Goal: Use online tool/utility: Utilize a website feature to perform a specific function

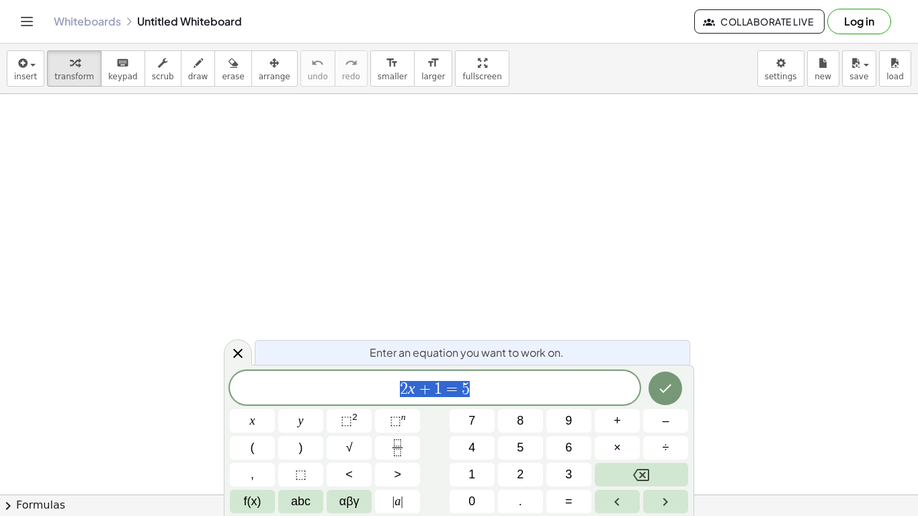
scroll to position [1, 0]
click at [477, 384] on span "2 x + 1 = 5" at bounding box center [435, 389] width 410 height 19
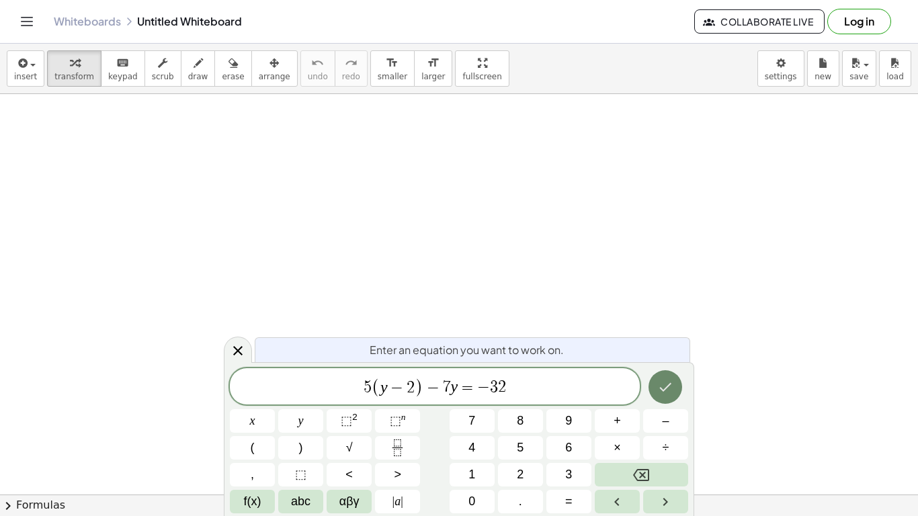
click at [673, 390] on icon "Done" at bounding box center [665, 387] width 16 height 16
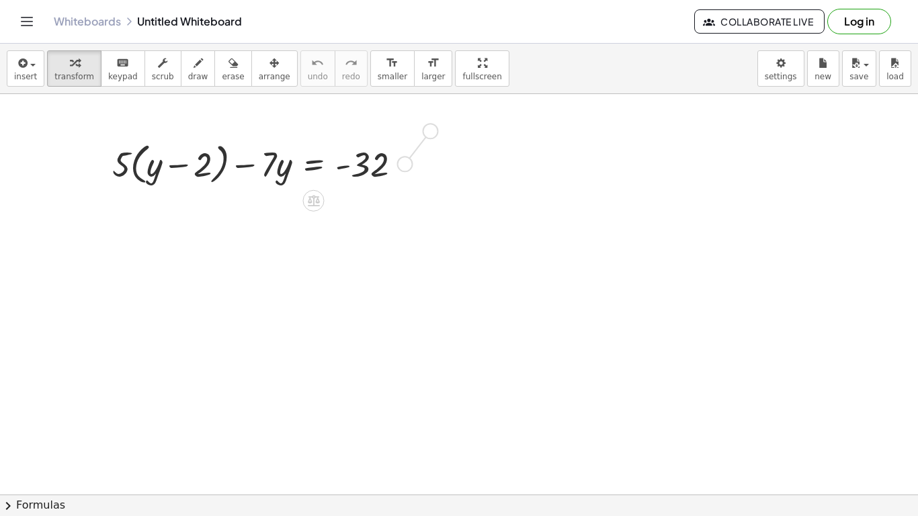
drag, startPoint x: 402, startPoint y: 167, endPoint x: 430, endPoint y: 140, distance: 39.0
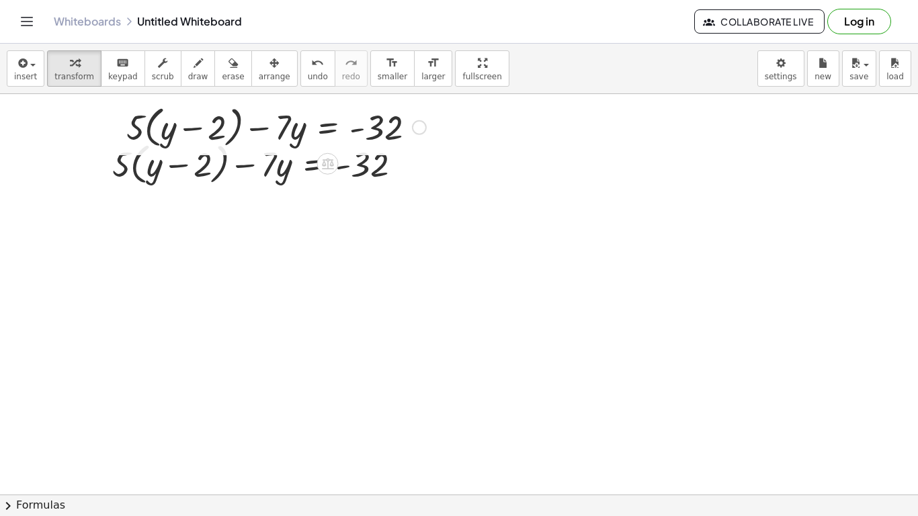
click at [381, 128] on div at bounding box center [276, 126] width 313 height 51
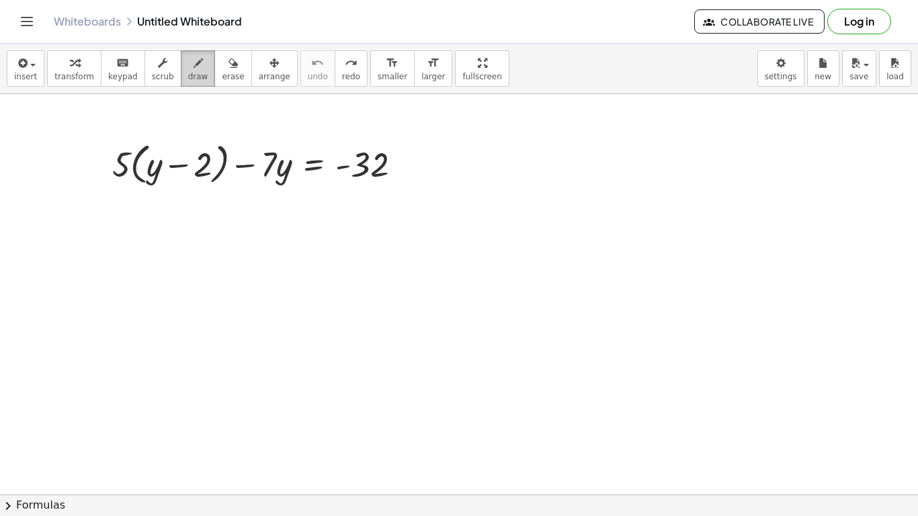
click at [194, 63] on icon "button" at bounding box center [198, 63] width 9 height 16
drag, startPoint x: 140, startPoint y: 202, endPoint x: 126, endPoint y: 227, distance: 28.6
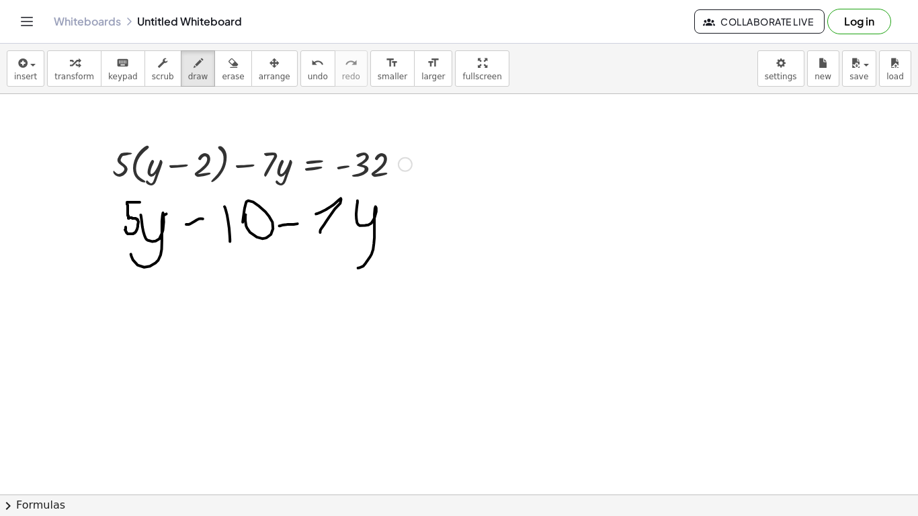
click at [292, 87] on div "insert select one: Math Expression Function Text Youtube Video Graphing Geometr…" at bounding box center [459, 69] width 918 height 50
click at [308, 76] on span "undo" at bounding box center [318, 76] width 20 height 9
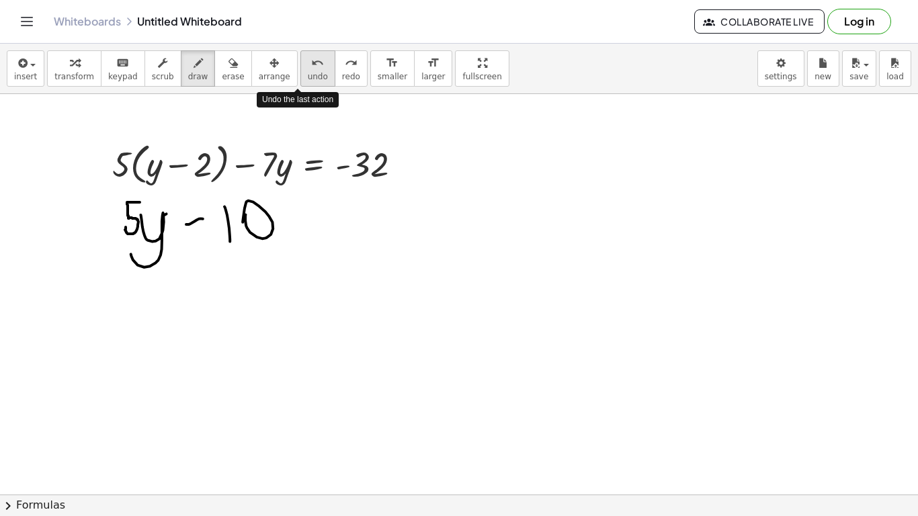
click at [308, 76] on span "undo" at bounding box center [318, 76] width 20 height 9
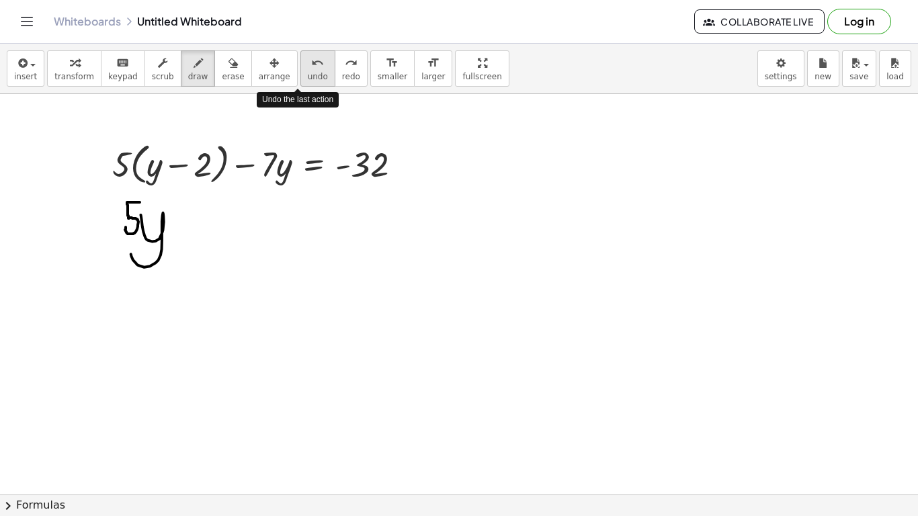
click at [308, 76] on span "undo" at bounding box center [318, 76] width 20 height 9
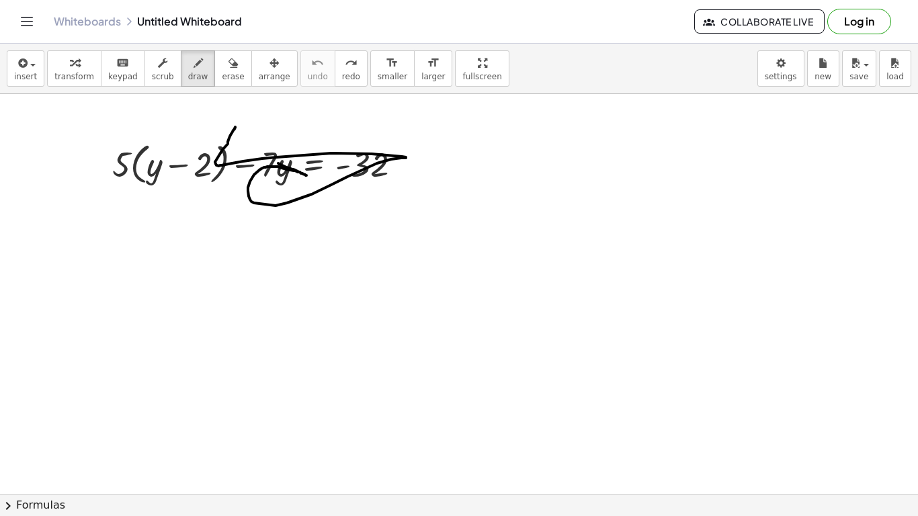
drag, startPoint x: 278, startPoint y: 163, endPoint x: 229, endPoint y: 96, distance: 83.2
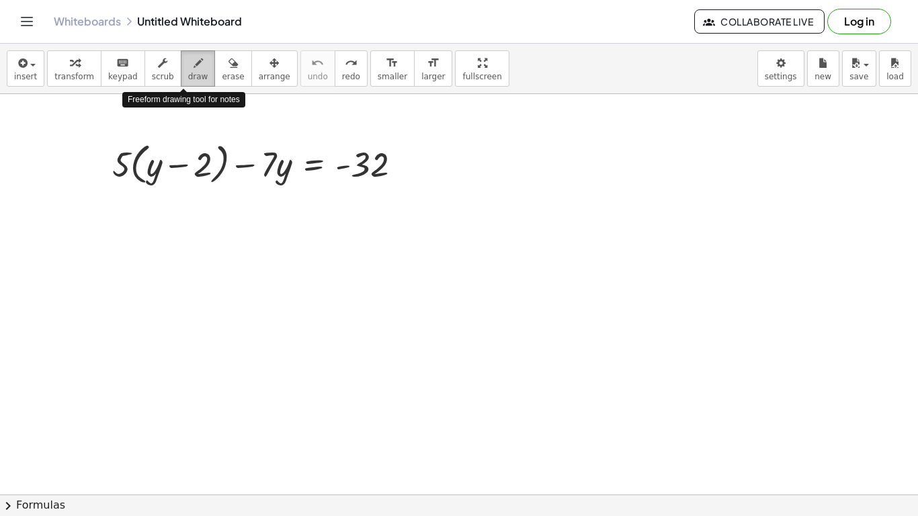
click at [191, 62] on div "button" at bounding box center [198, 62] width 20 height 16
click at [278, 73] on button "arrange" at bounding box center [274, 68] width 46 height 36
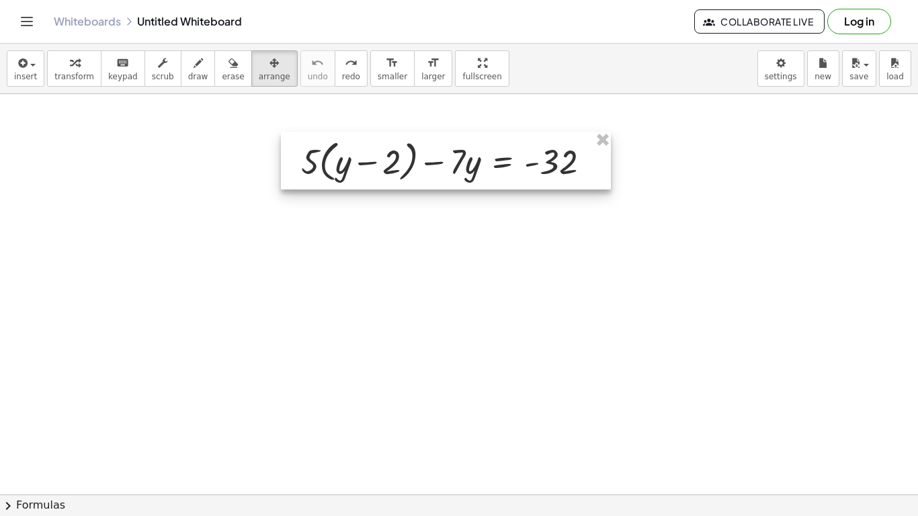
drag, startPoint x: 265, startPoint y: 137, endPoint x: 454, endPoint y: 135, distance: 188.8
click at [454, 135] on div at bounding box center [446, 161] width 330 height 58
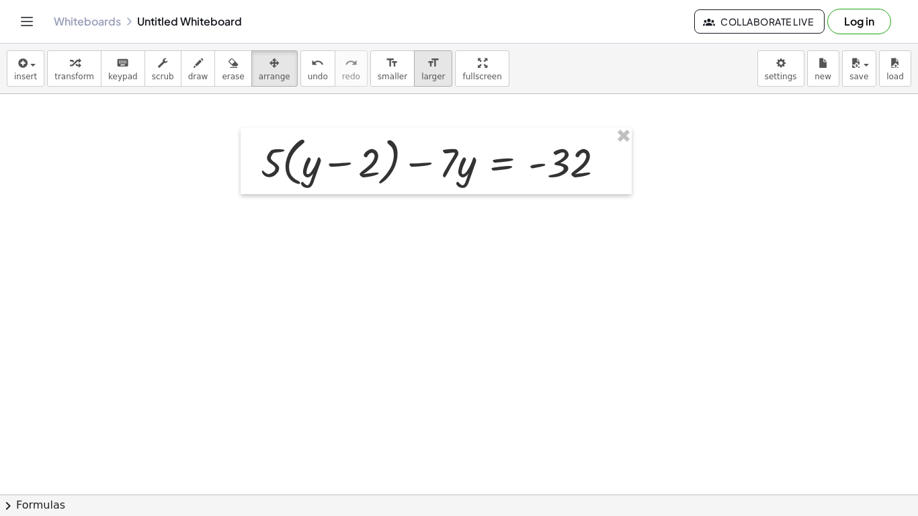
click at [421, 73] on span "larger" at bounding box center [433, 76] width 24 height 9
click at [378, 60] on div "format_size" at bounding box center [393, 62] width 30 height 16
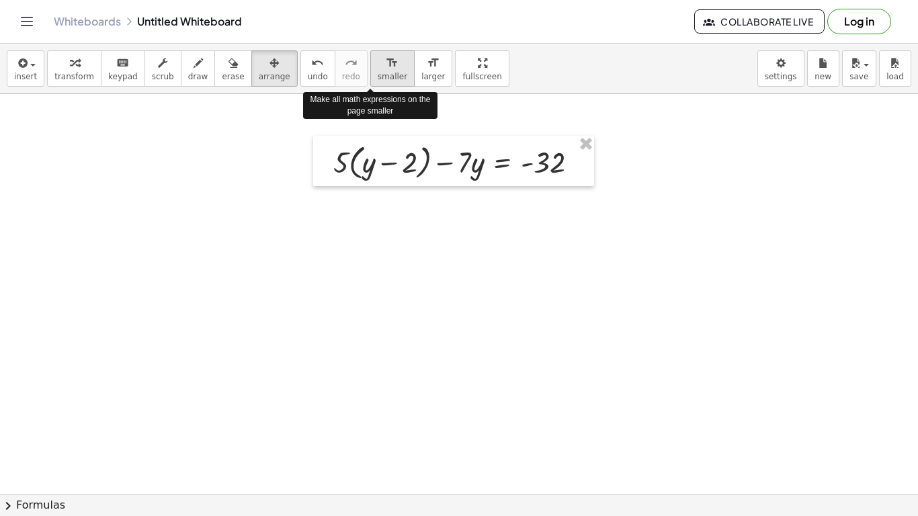
click at [386, 69] on icon "format_size" at bounding box center [392, 63] width 13 height 16
click at [386, 68] on icon "format_size" at bounding box center [392, 63] width 13 height 16
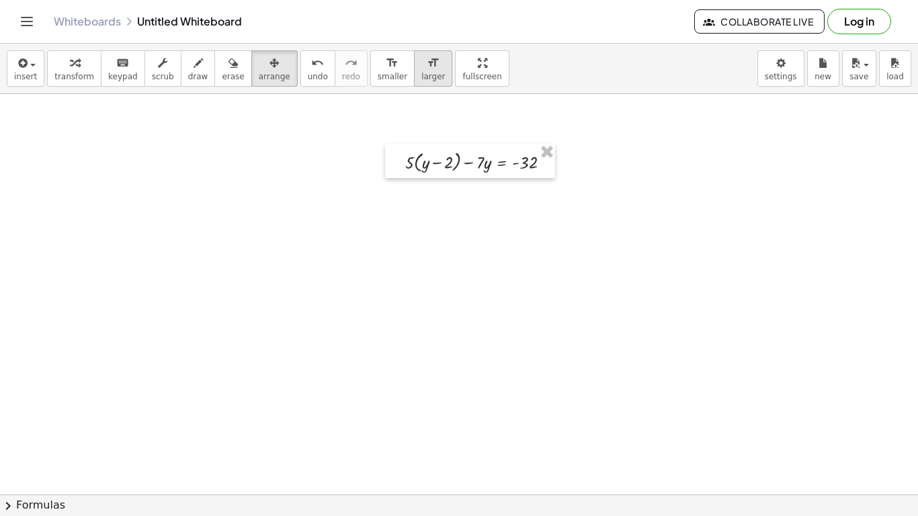
click at [427, 66] on icon "format_size" at bounding box center [433, 63] width 13 height 16
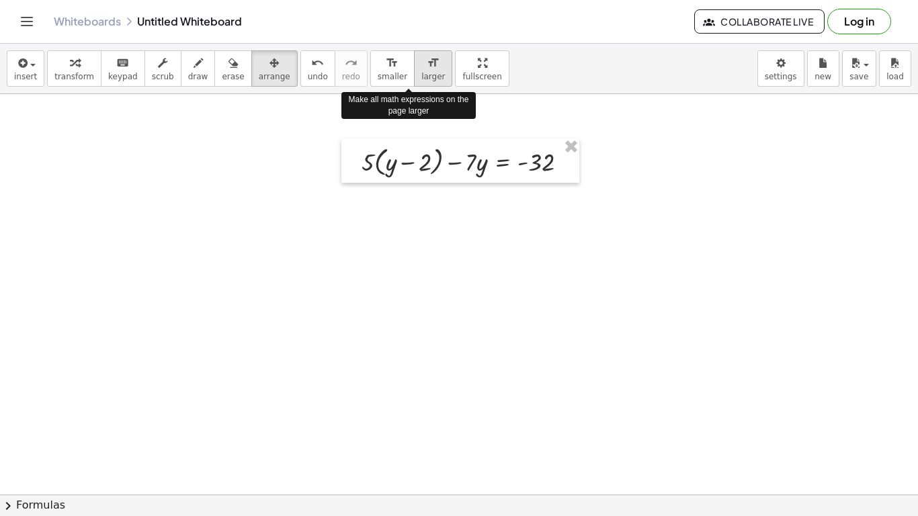
click at [427, 66] on icon "format_size" at bounding box center [433, 63] width 13 height 16
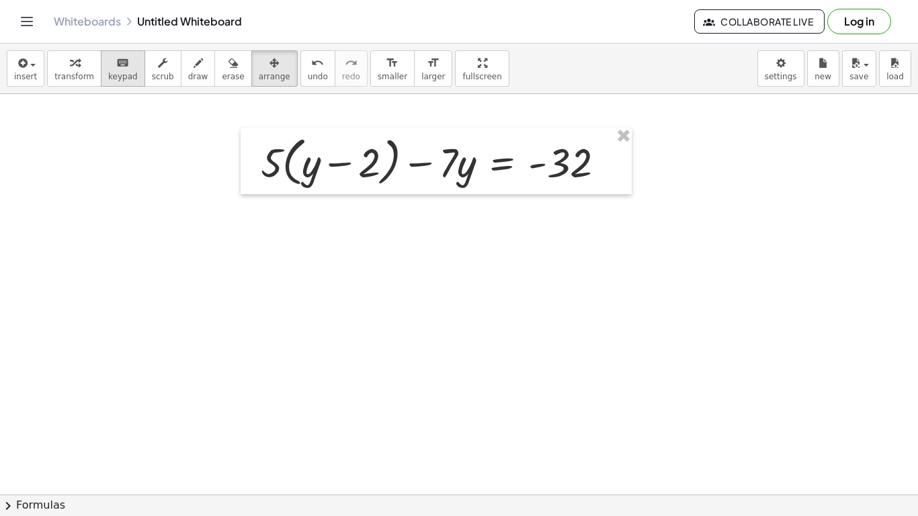
click at [122, 72] on span "keypad" at bounding box center [123, 76] width 30 height 9
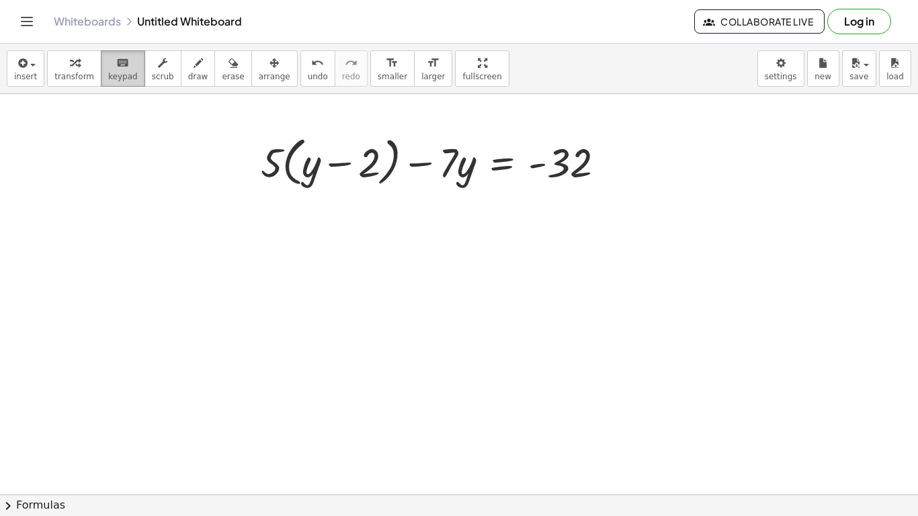
click at [113, 83] on button "keyboard keypad" at bounding box center [123, 68] width 44 height 36
click at [108, 77] on span "keypad" at bounding box center [123, 76] width 30 height 9
